Goal: Information Seeking & Learning: Learn about a topic

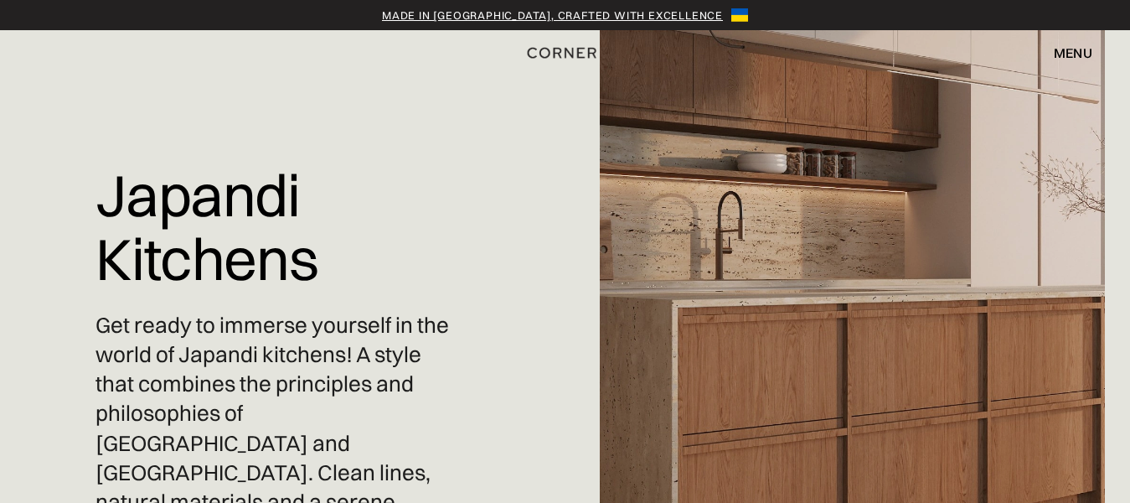
click at [921, 370] on img at bounding box center [883, 251] width 567 height 503
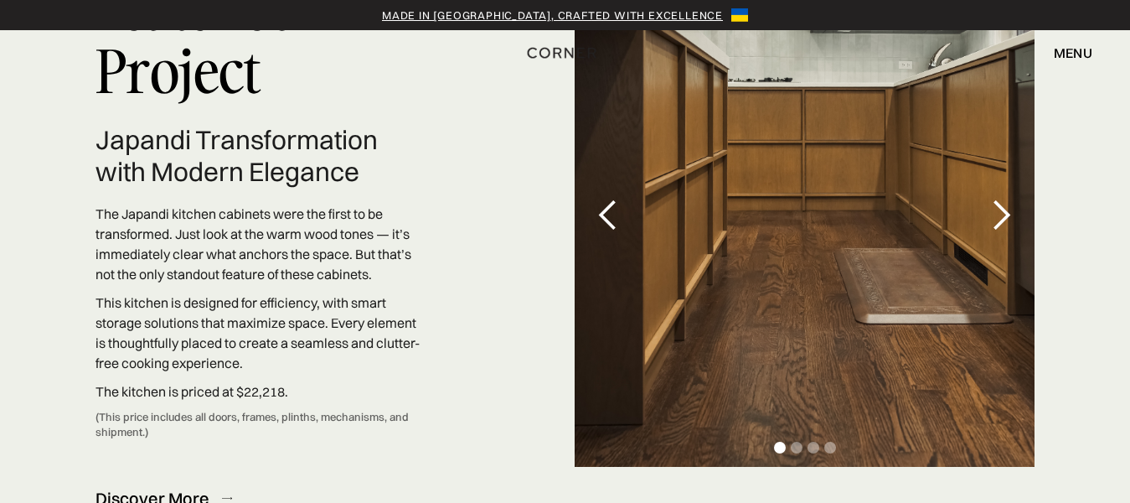
scroll to position [4943, 0]
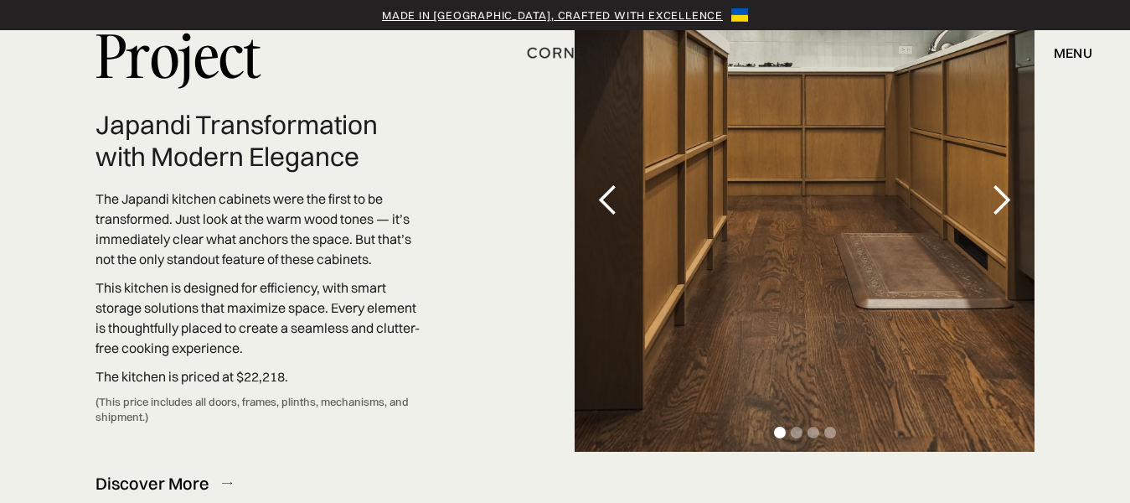
click at [1000, 189] on div "next slide" at bounding box center [1001, 200] width 34 height 34
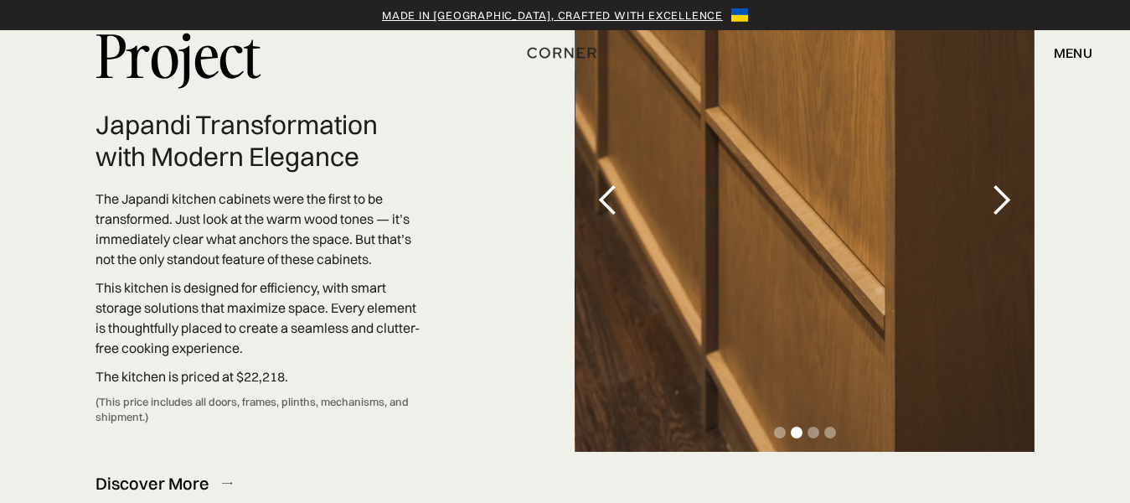
click at [612, 198] on div "previous slide" at bounding box center [609, 200] width 34 height 34
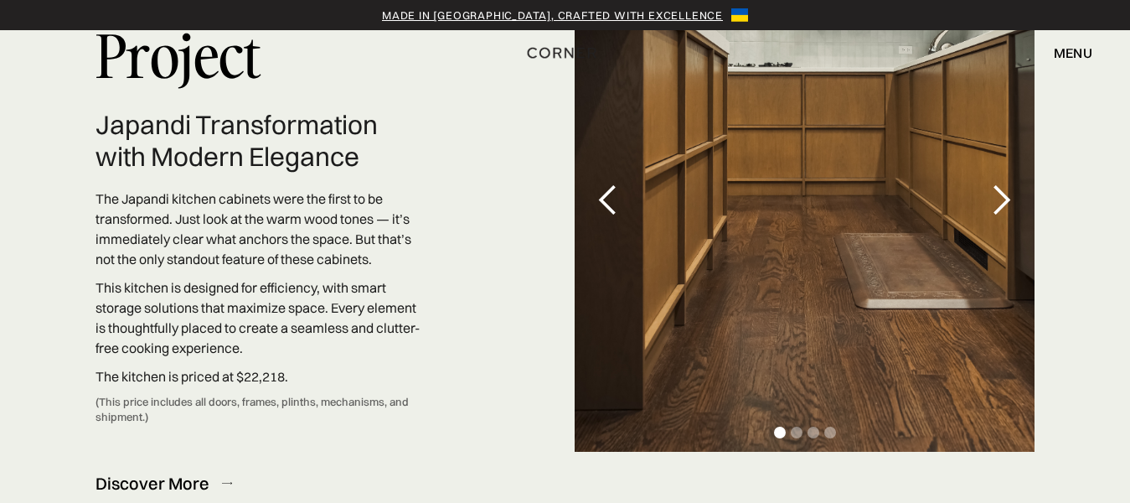
scroll to position [4860, 0]
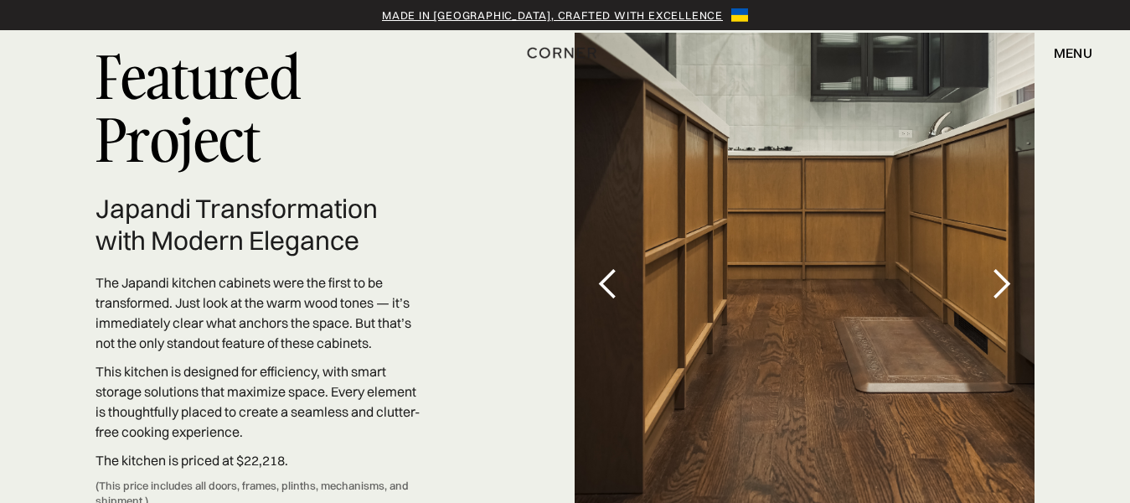
click at [1002, 267] on div "next slide" at bounding box center [1001, 284] width 34 height 34
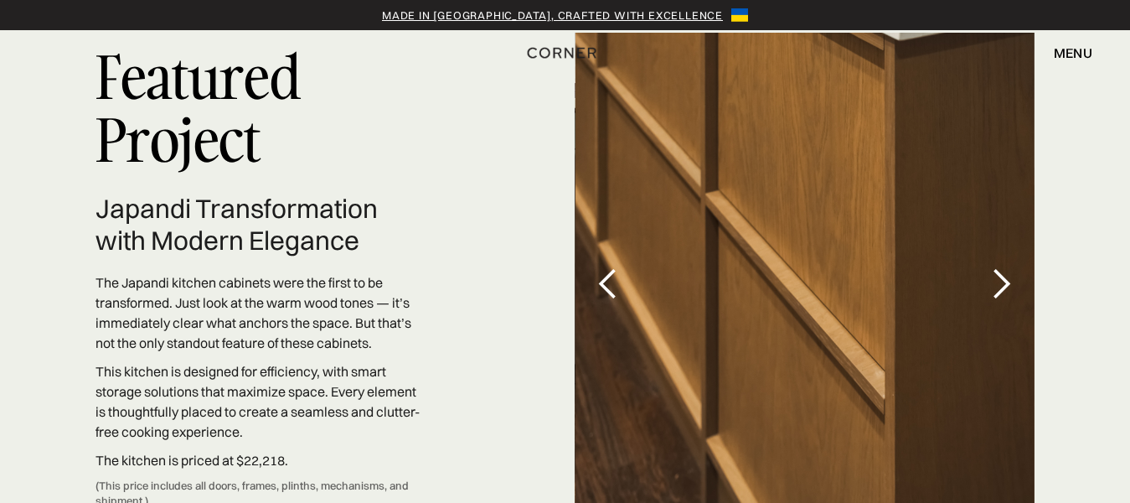
click at [1002, 267] on div "next slide" at bounding box center [1001, 284] width 34 height 34
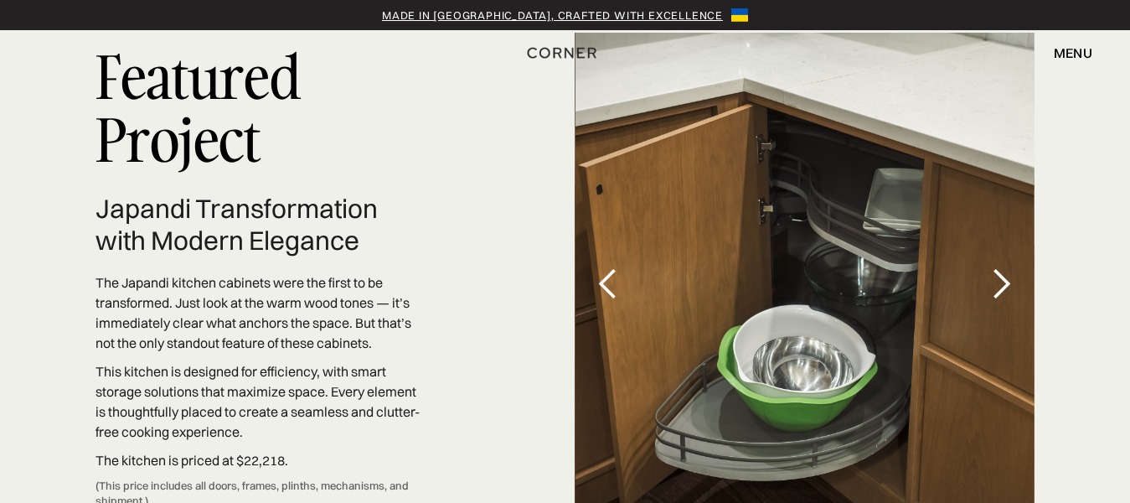
click at [1002, 267] on div "next slide" at bounding box center [1001, 284] width 34 height 34
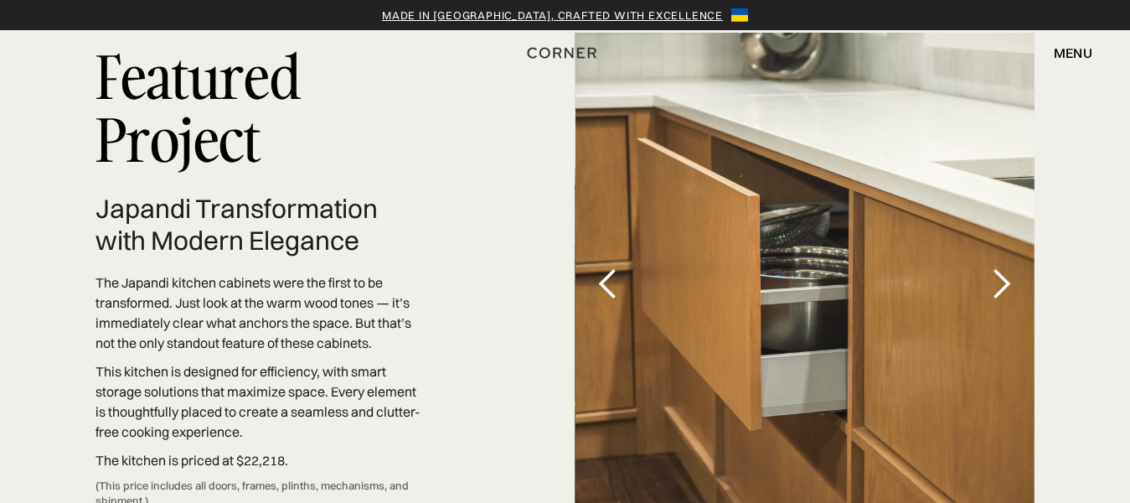
click at [608, 274] on div "previous slide" at bounding box center [609, 284] width 34 height 34
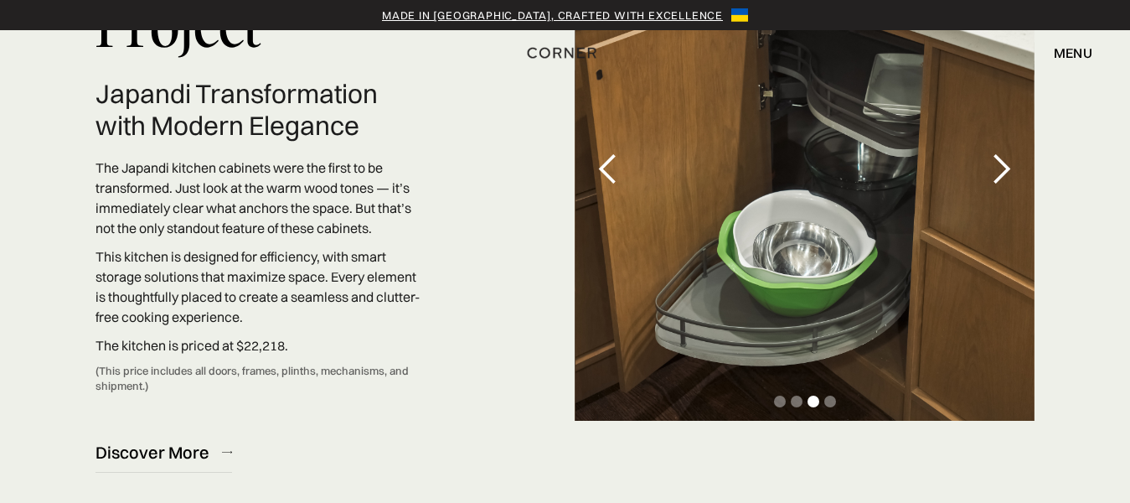
scroll to position [4943, 0]
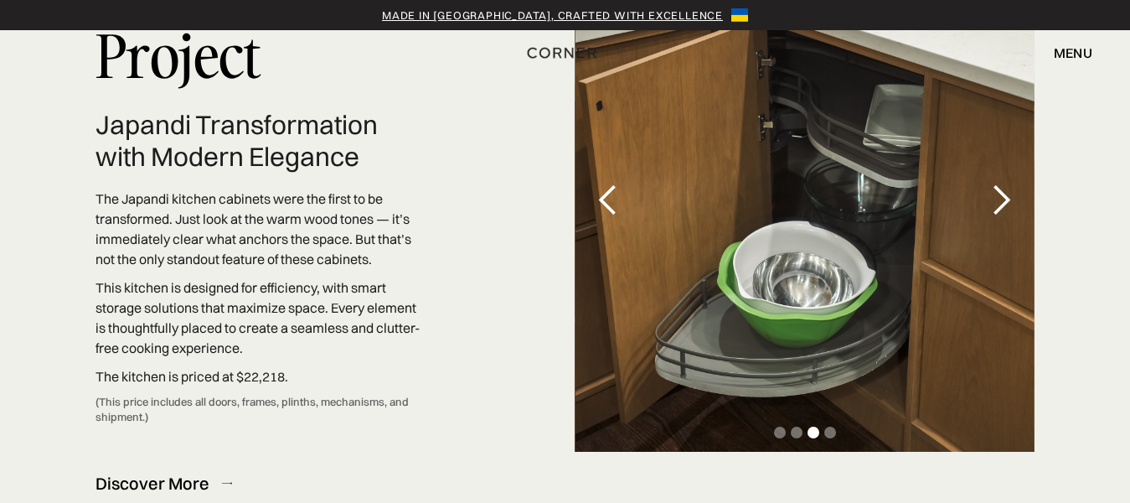
click at [993, 183] on div "next slide" at bounding box center [1001, 200] width 34 height 34
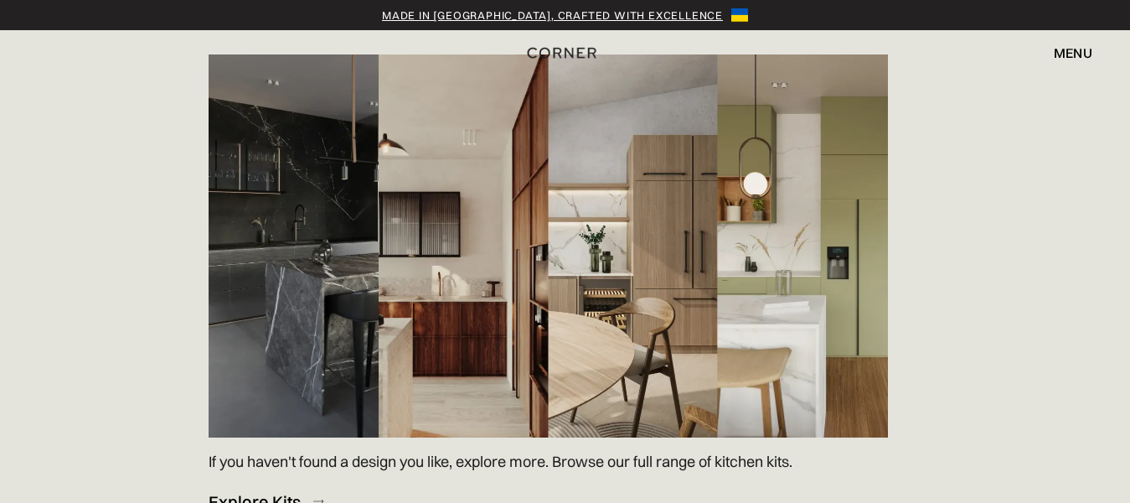
scroll to position [2178, 0]
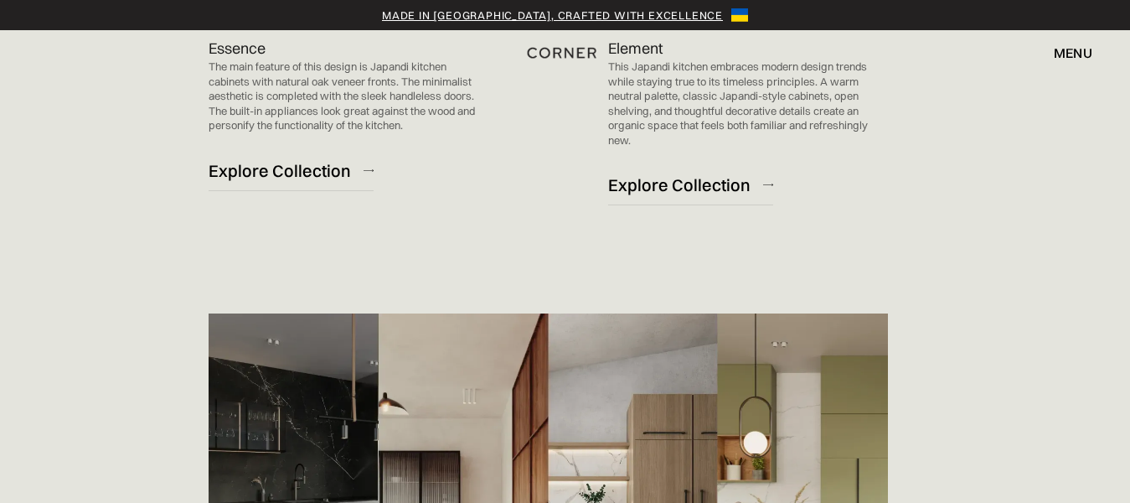
click at [1067, 48] on div "menu" at bounding box center [1073, 52] width 39 height 13
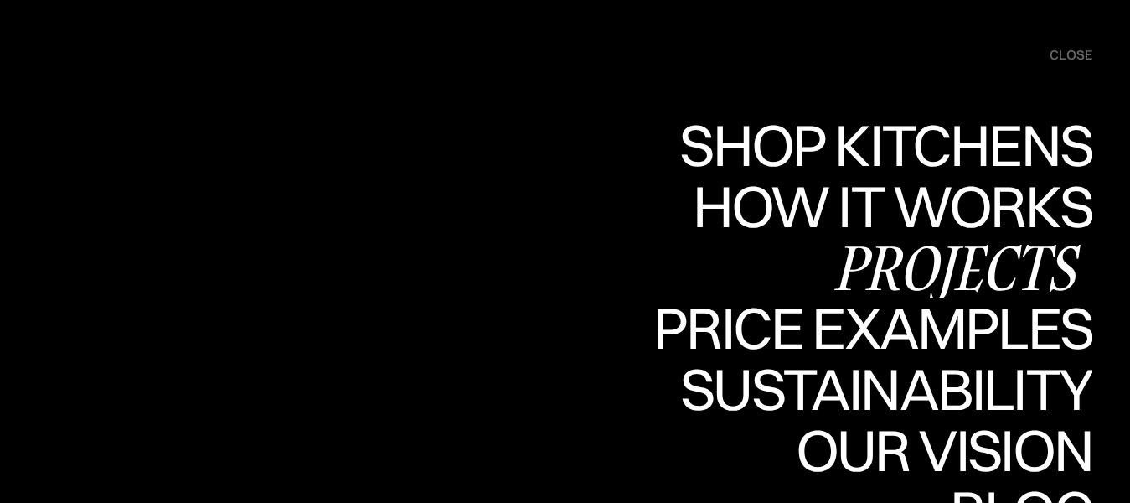
scroll to position [2346, 0]
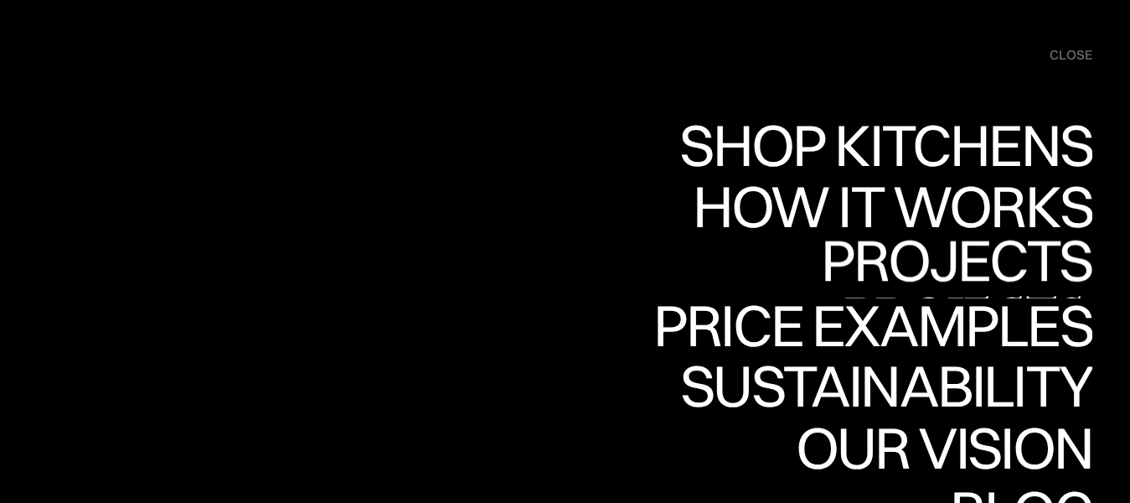
click at [1001, 259] on div "Projects" at bounding box center [956, 259] width 271 height 59
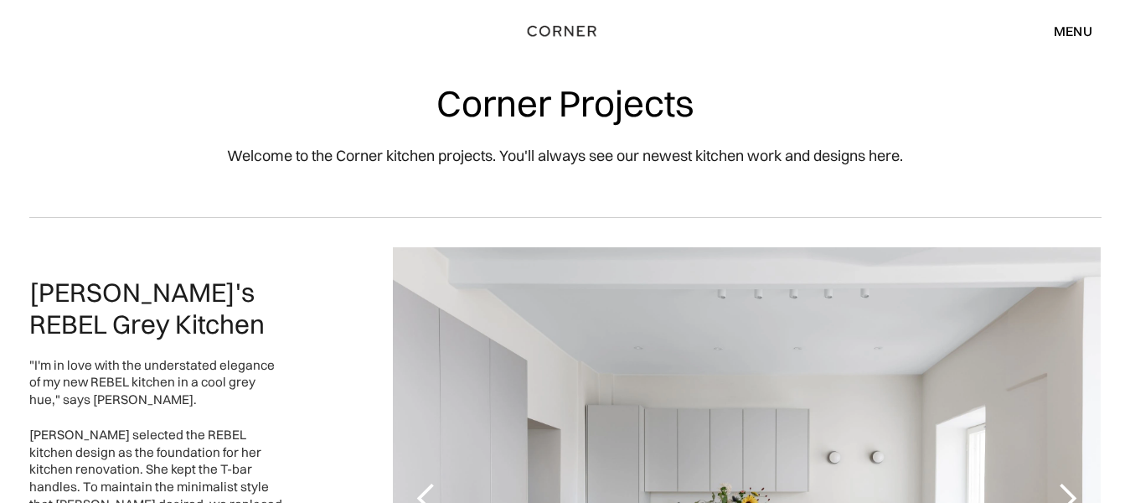
scroll to position [335, 0]
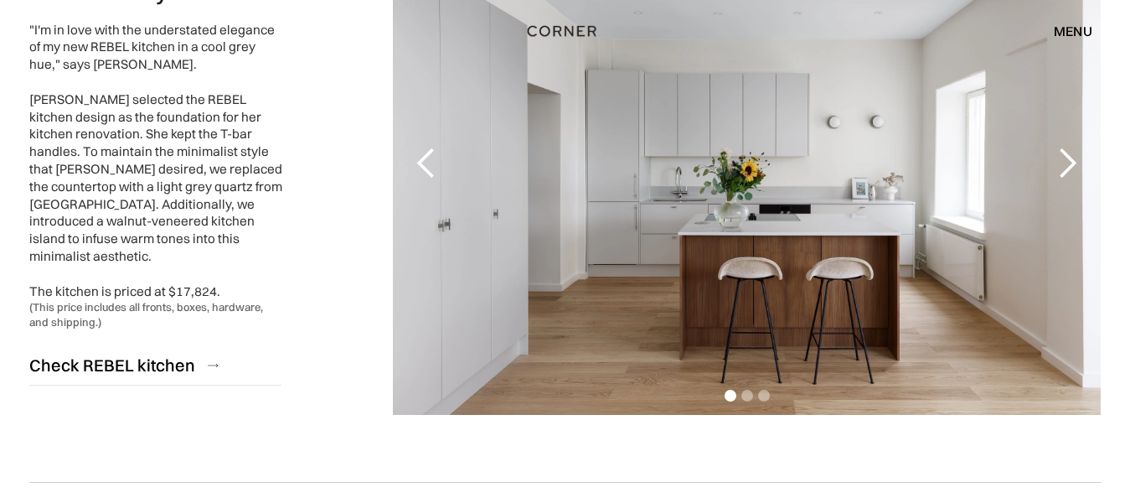
click at [1080, 174] on div "next slide" at bounding box center [1068, 164] width 34 height 34
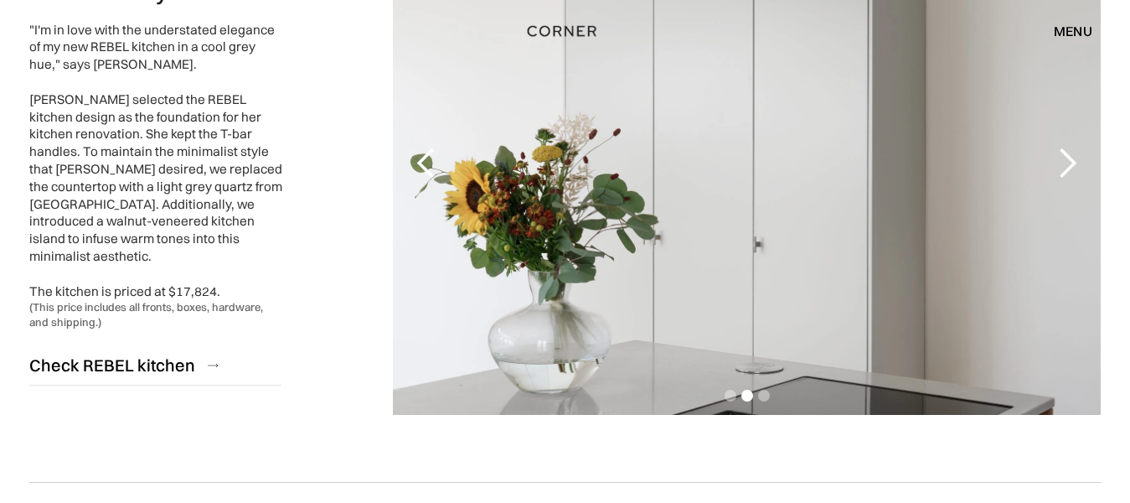
click at [1080, 174] on div "next slide" at bounding box center [1068, 164] width 34 height 34
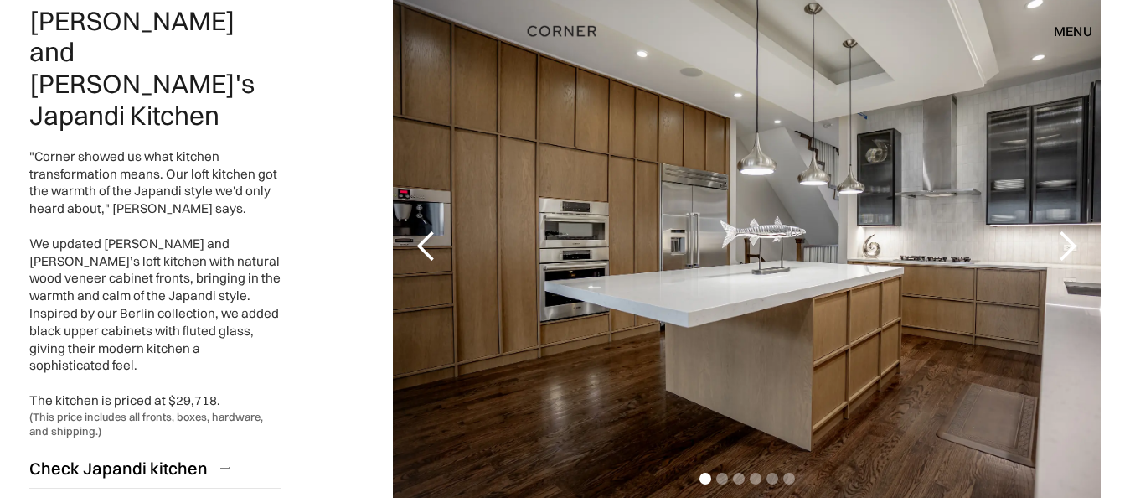
scroll to position [922, 0]
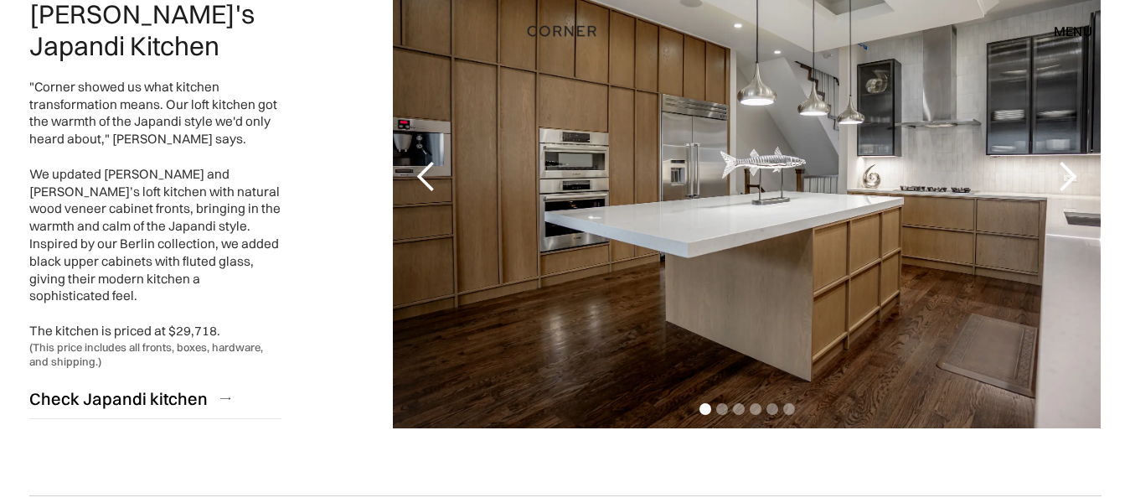
click at [1079, 177] on div "next slide" at bounding box center [1068, 177] width 34 height 34
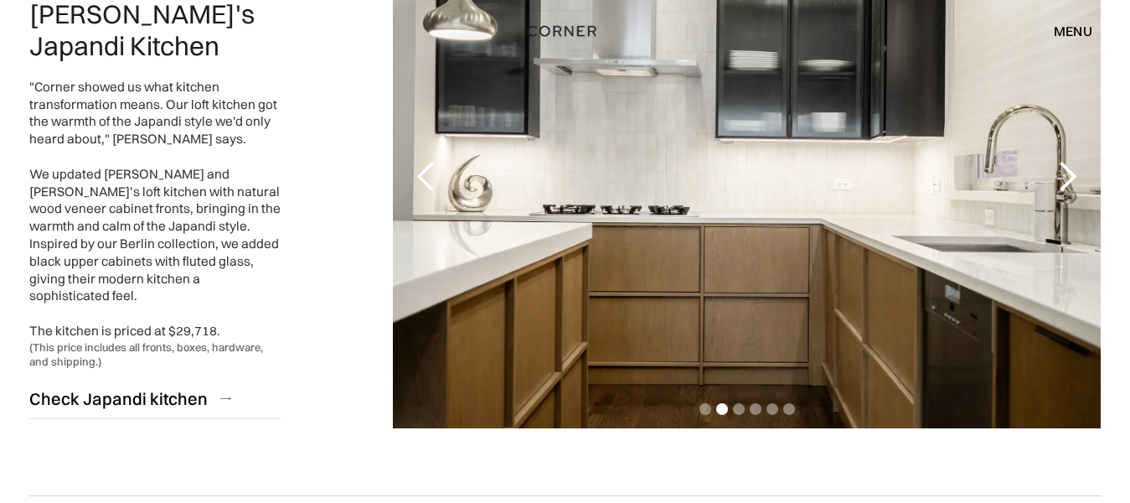
click at [1079, 177] on div "next slide" at bounding box center [1068, 177] width 34 height 34
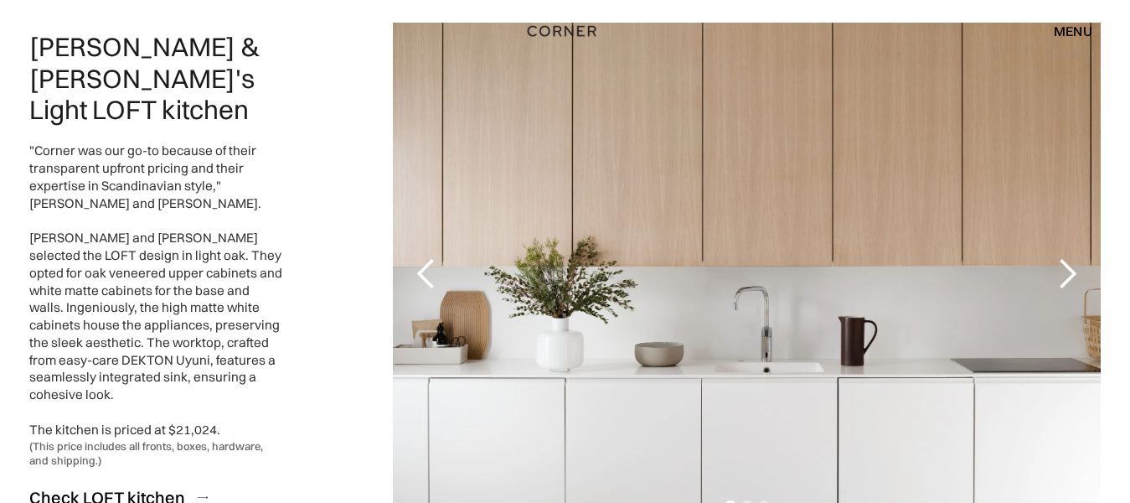
scroll to position [1508, 0]
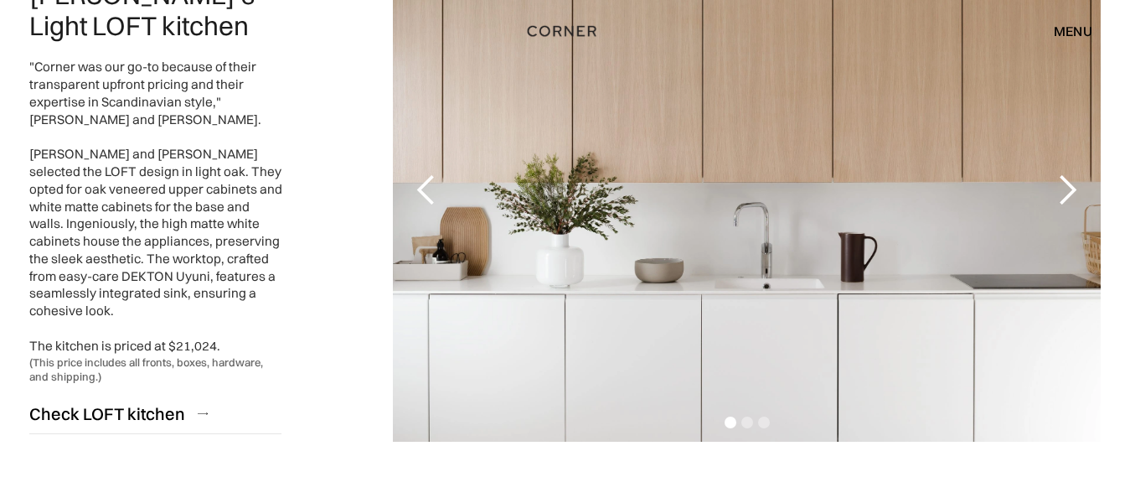
click at [1078, 186] on div "next slide" at bounding box center [1068, 190] width 34 height 34
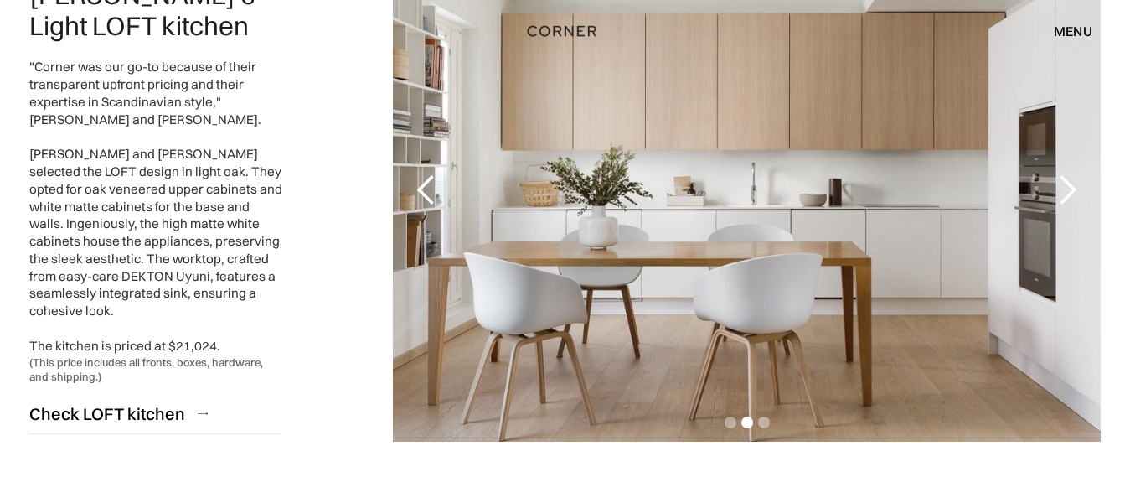
click at [1078, 186] on div "next slide" at bounding box center [1068, 190] width 34 height 34
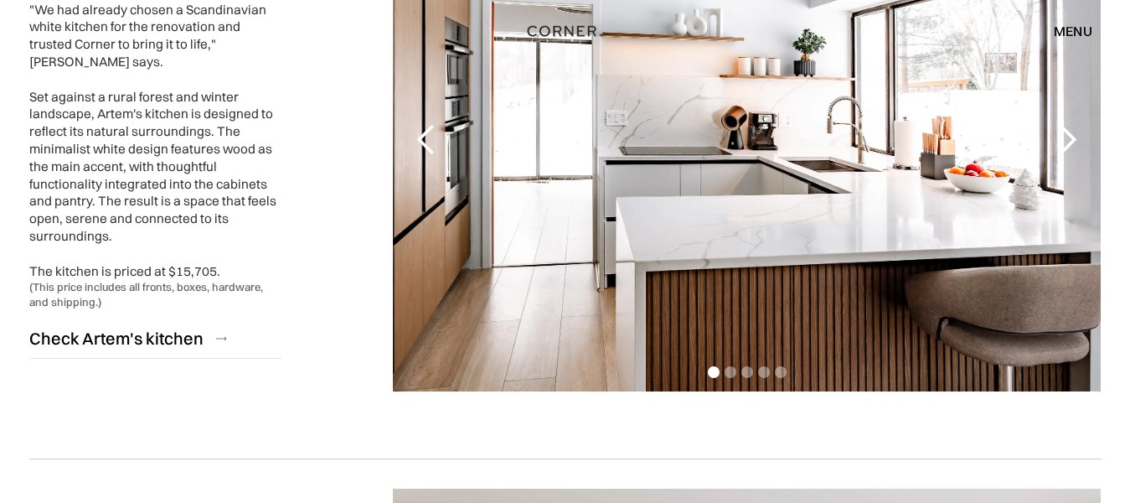
scroll to position [2178, 0]
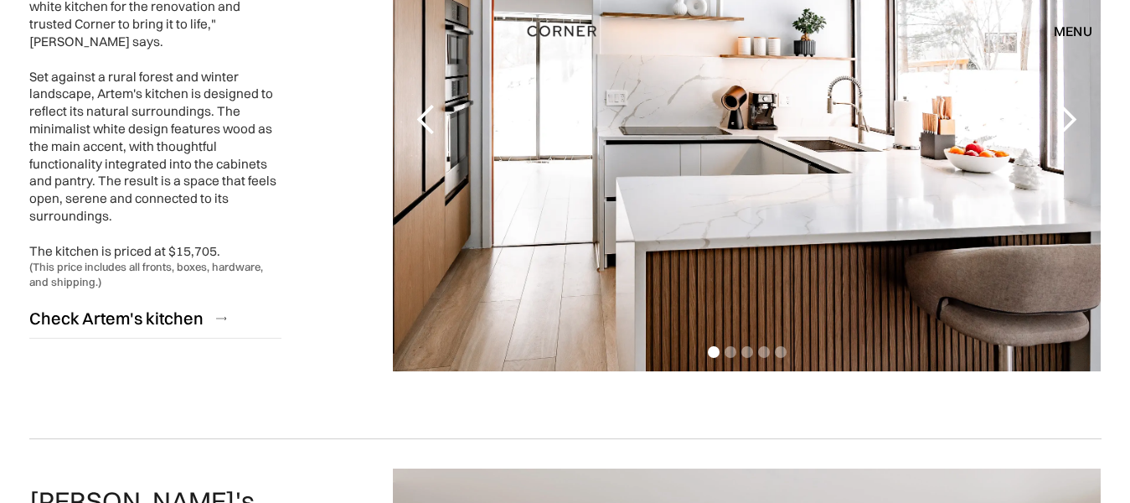
click at [1077, 121] on div "next slide" at bounding box center [1068, 120] width 34 height 34
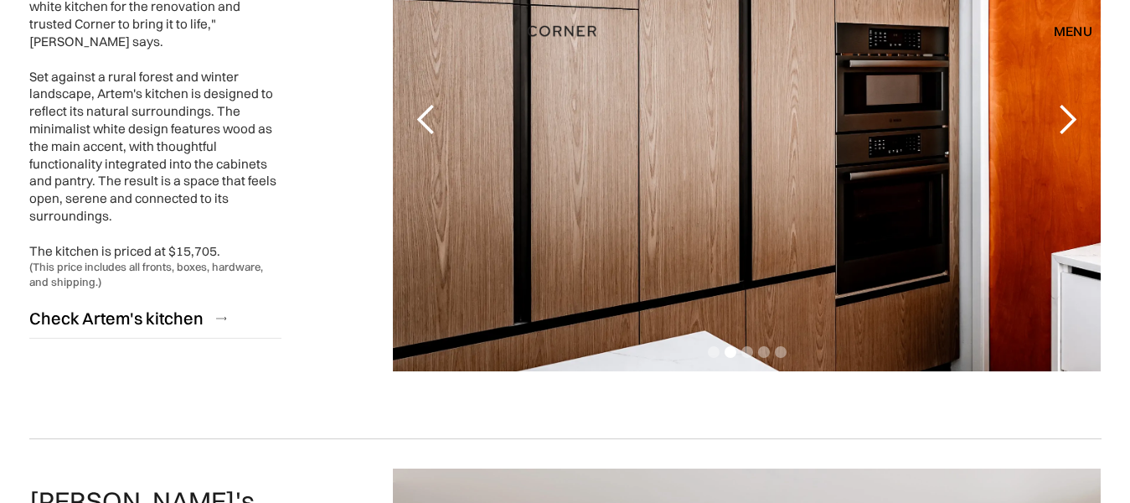
click at [1067, 127] on div "next slide" at bounding box center [1068, 120] width 34 height 34
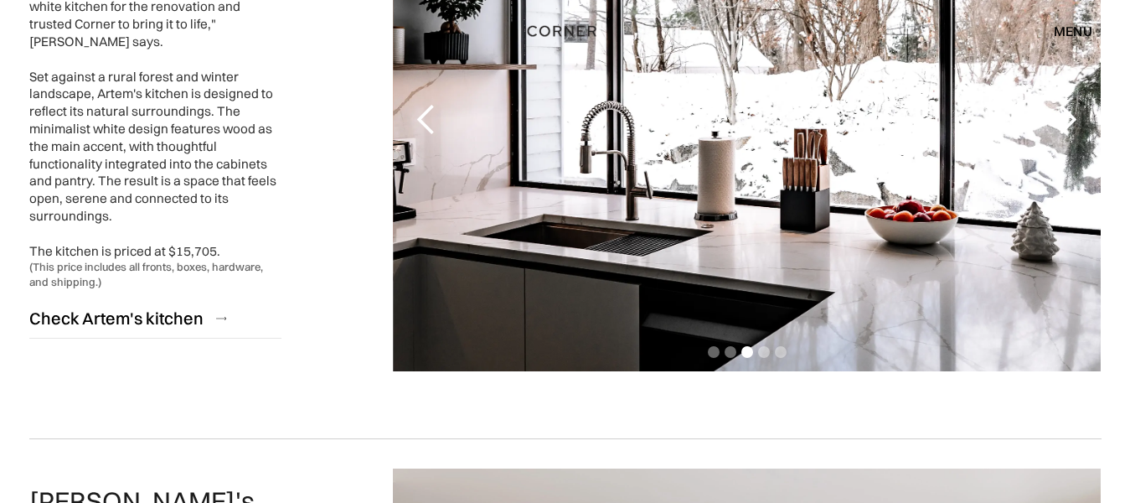
click at [1067, 127] on div "next slide" at bounding box center [1068, 120] width 34 height 34
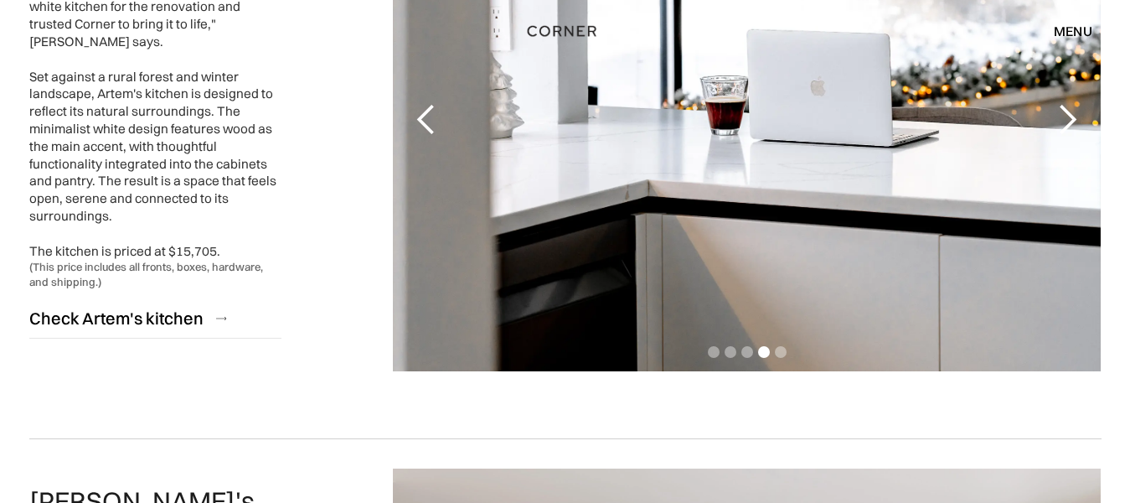
click at [1067, 127] on div "next slide" at bounding box center [1068, 120] width 34 height 34
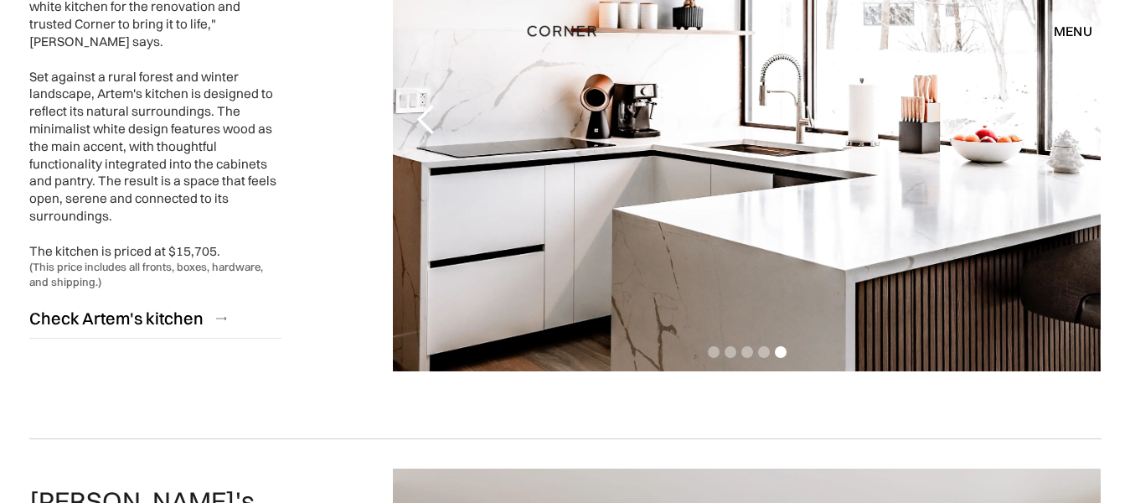
click at [1067, 127] on div "next slide" at bounding box center [1068, 120] width 34 height 34
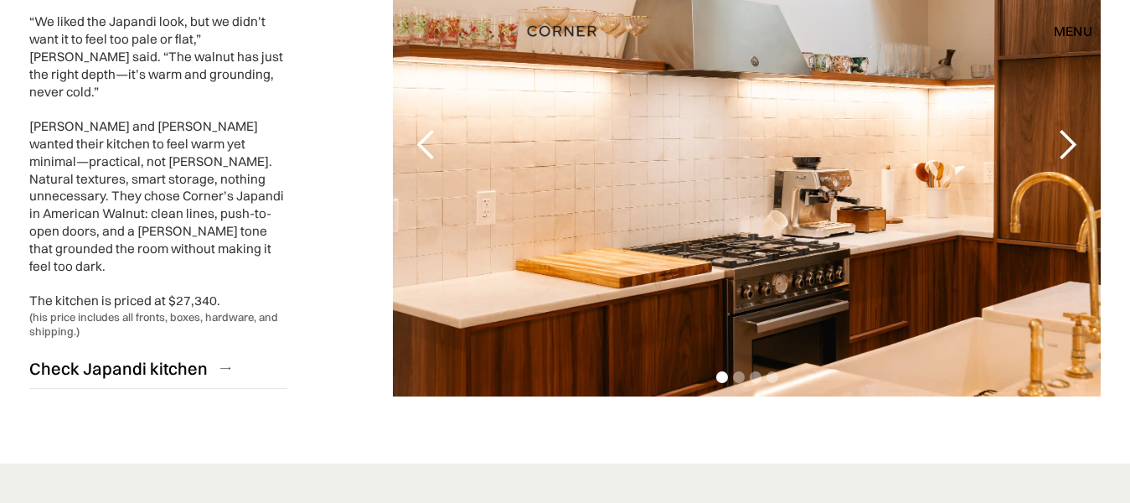
scroll to position [4022, 0]
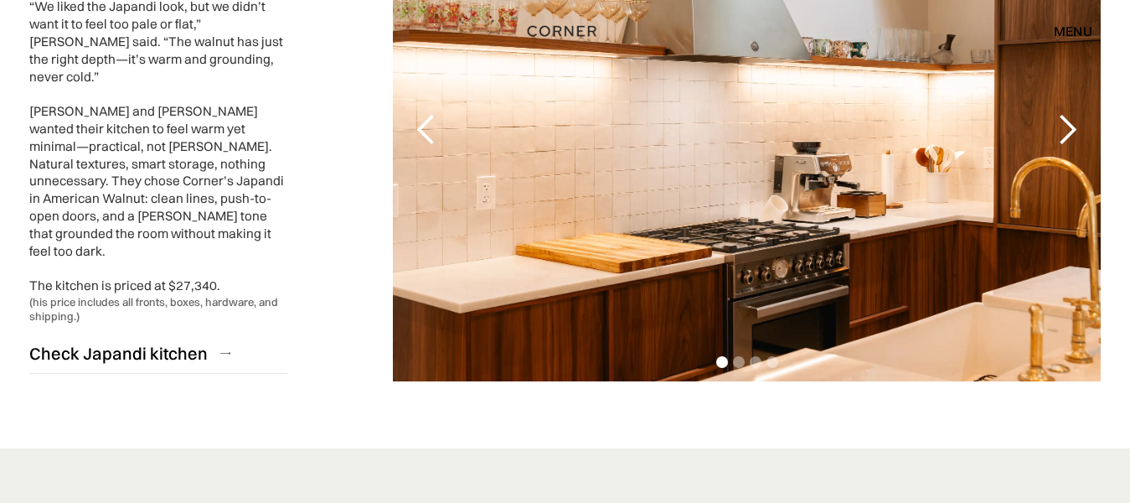
click at [969, 209] on div "1 of 4" at bounding box center [747, 130] width 708 height 503
click at [1065, 36] on div "menu" at bounding box center [1073, 30] width 39 height 13
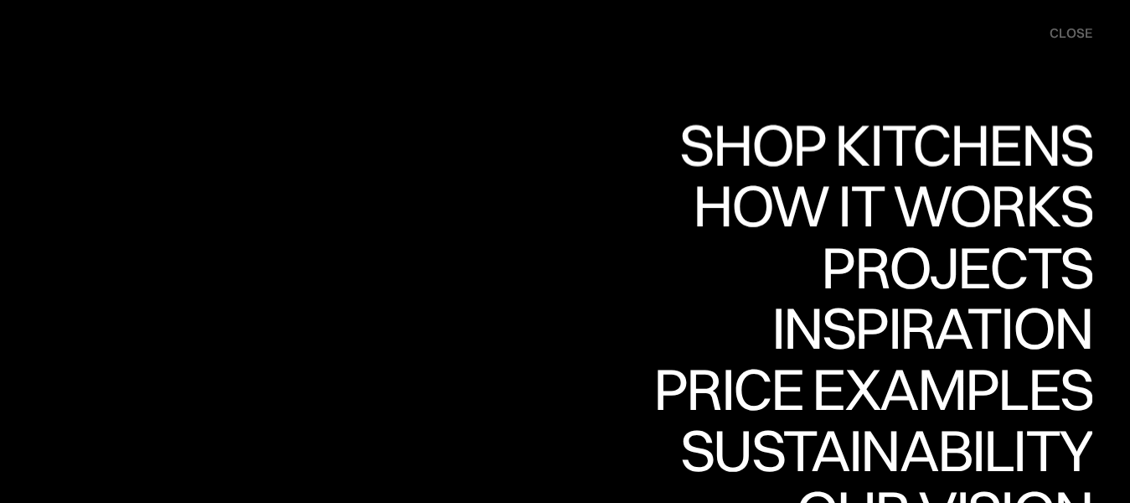
click at [1067, 34] on div "close" at bounding box center [1071, 33] width 43 height 18
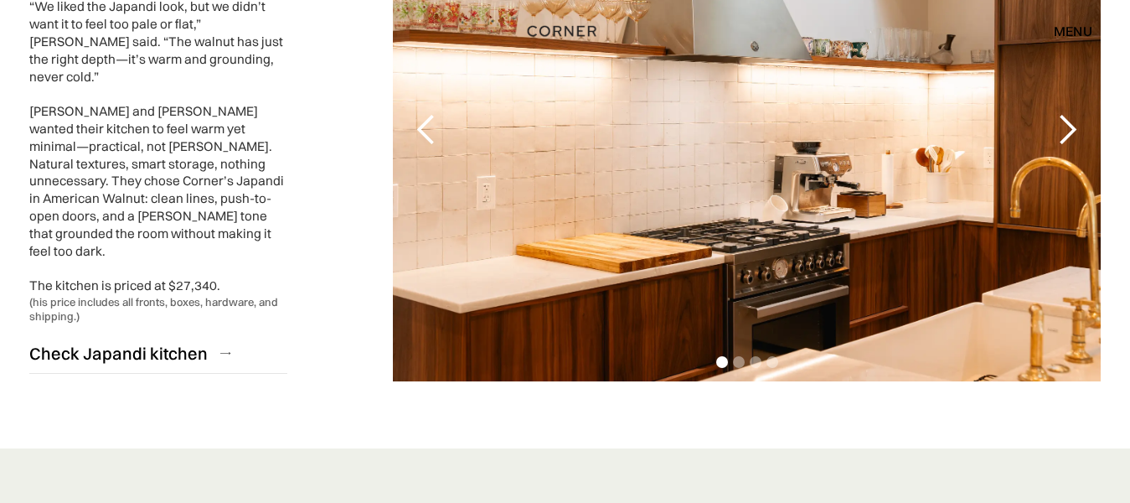
click at [795, 158] on div "1 of 4" at bounding box center [747, 130] width 708 height 503
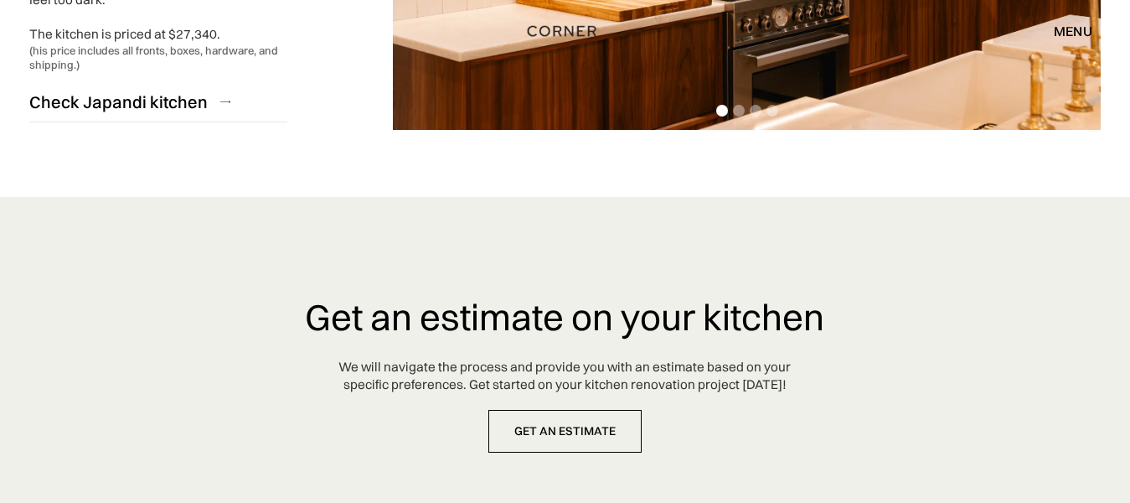
scroll to position [3854, 0]
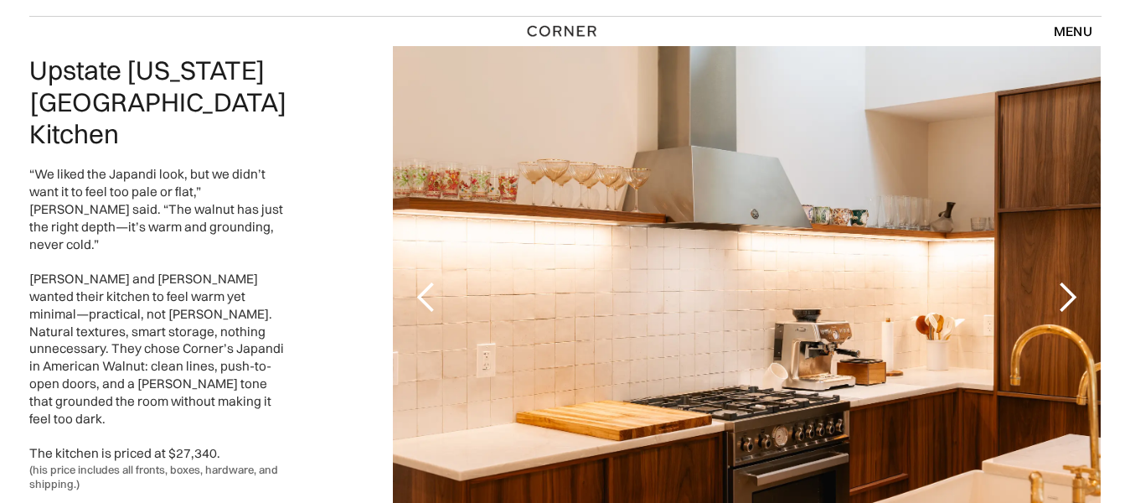
click at [677, 260] on div "1 of 4" at bounding box center [747, 297] width 708 height 503
click at [607, 324] on div "1 of 4" at bounding box center [747, 297] width 708 height 503
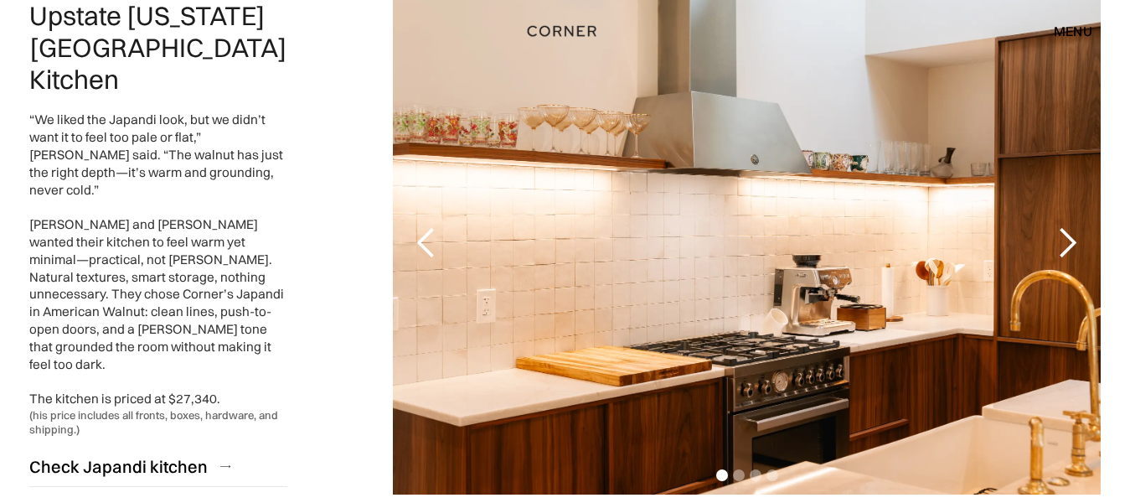
scroll to position [3938, 0]
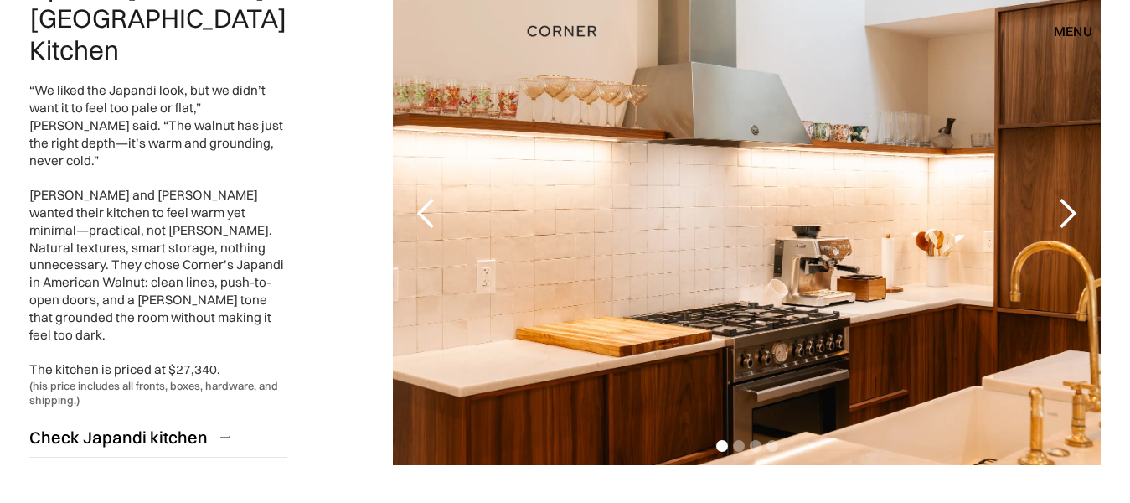
click at [1077, 197] on div "next slide" at bounding box center [1068, 214] width 34 height 34
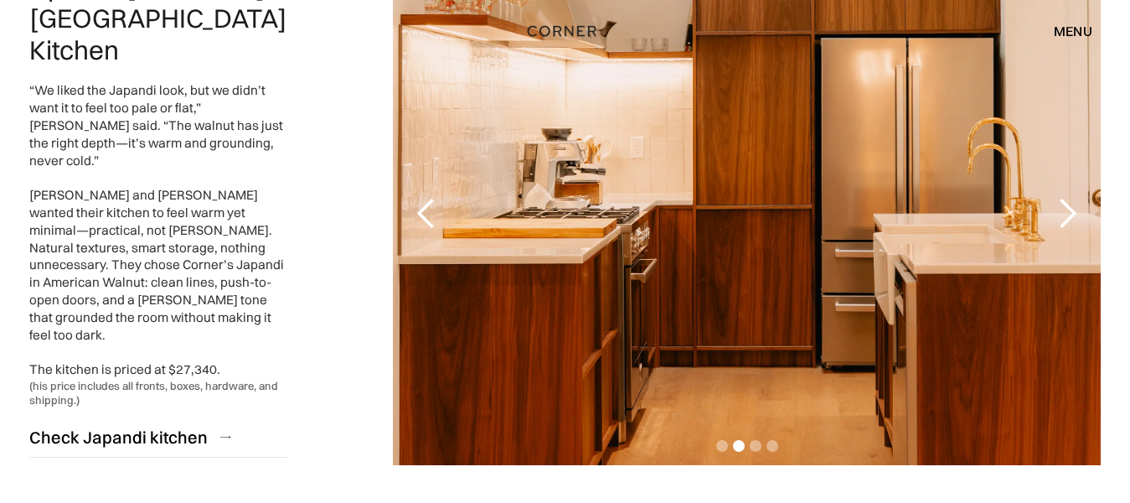
click at [1077, 197] on div "next slide" at bounding box center [1068, 214] width 34 height 34
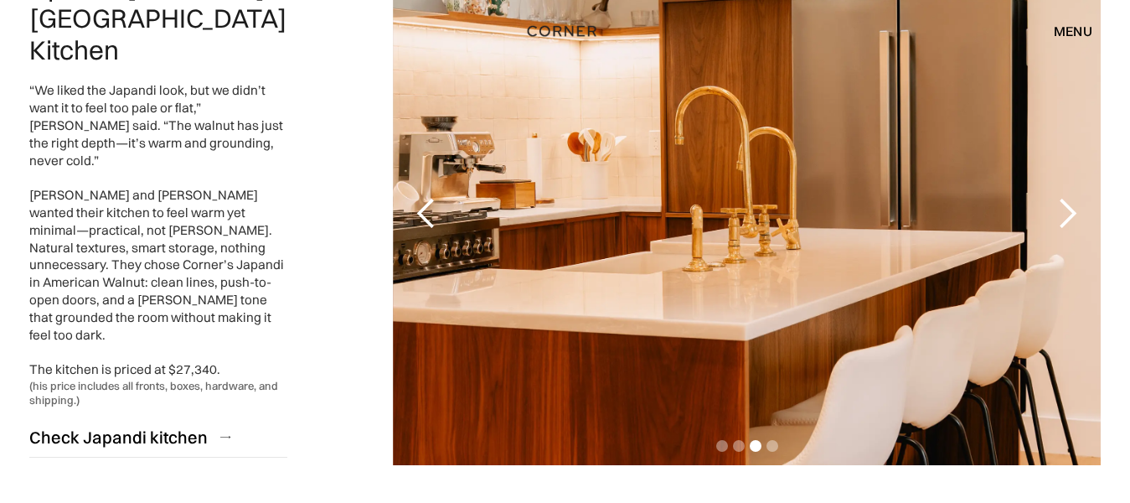
click at [1077, 197] on div "next slide" at bounding box center [1068, 214] width 34 height 34
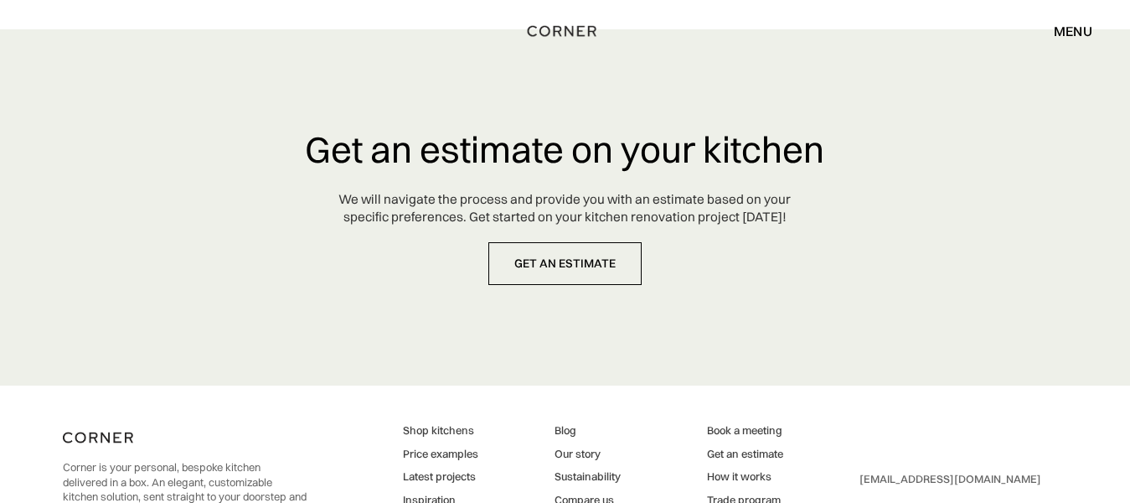
scroll to position [4540, 0]
